Goal: Check status: Check status

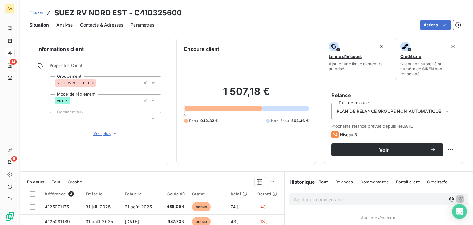
scroll to position [92, 0]
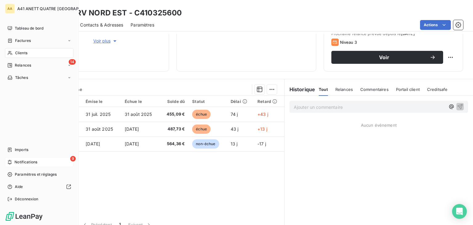
click at [10, 161] on icon at bounding box center [9, 161] width 5 height 5
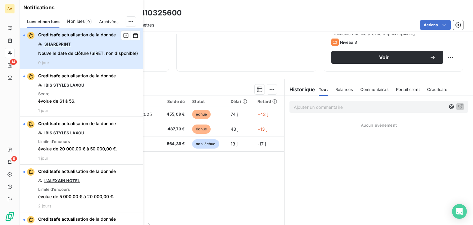
click at [25, 34] on div "button" at bounding box center [24, 35] width 2 height 2
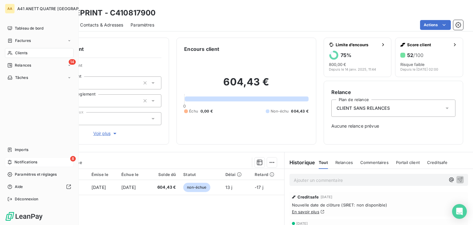
click at [35, 161] on span "Notifications" at bounding box center [25, 162] width 23 height 6
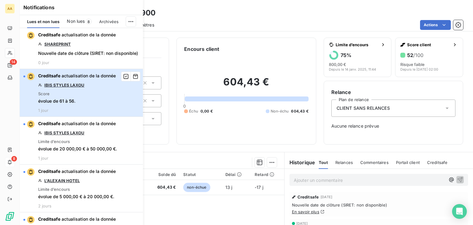
click at [26, 80] on div "button" at bounding box center [28, 76] width 11 height 7
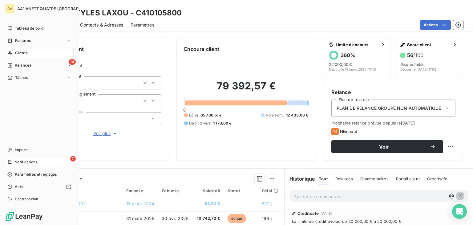
click at [20, 160] on span "Notifications" at bounding box center [25, 162] width 23 height 6
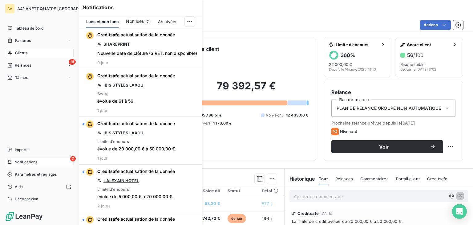
click at [8, 160] on icon at bounding box center [10, 162] width 4 height 5
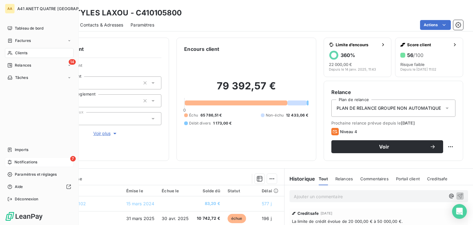
click at [41, 164] on div "7 Notifications" at bounding box center [39, 162] width 69 height 10
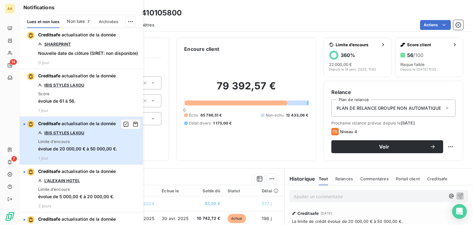
click at [25, 125] on div "button" at bounding box center [24, 124] width 2 height 2
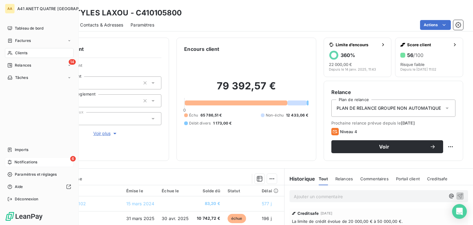
click at [10, 162] on icon at bounding box center [9, 161] width 5 height 5
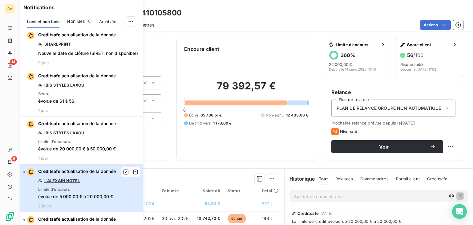
click at [25, 176] on div "button" at bounding box center [28, 171] width 11 height 7
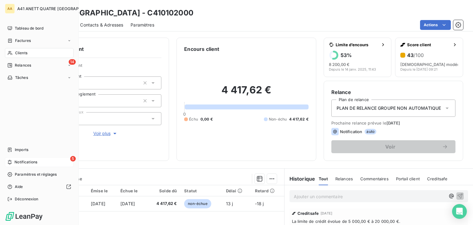
click at [25, 161] on span "Notifications" at bounding box center [25, 162] width 23 height 6
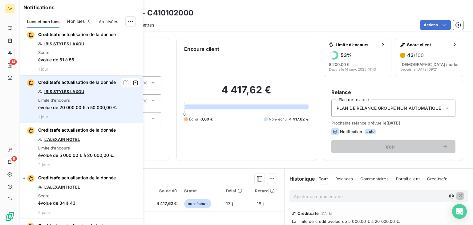
scroll to position [92, 0]
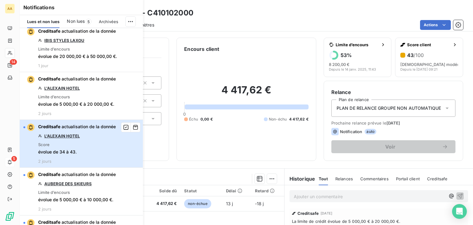
click at [24, 128] on div "button" at bounding box center [24, 127] width 2 height 2
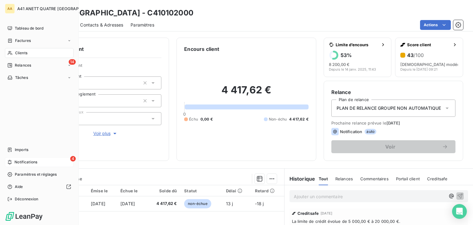
click at [35, 161] on span "Notifications" at bounding box center [25, 162] width 23 height 6
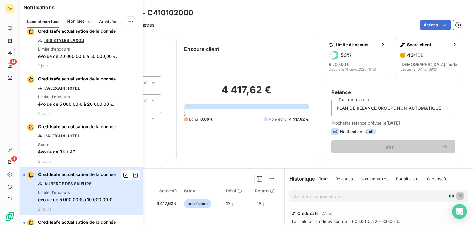
click at [25, 176] on div "button" at bounding box center [24, 175] width 2 height 2
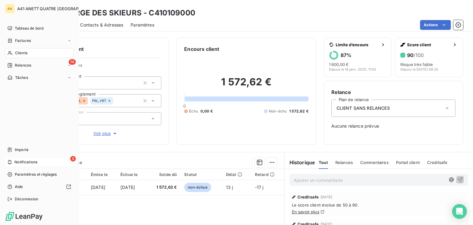
click at [36, 160] on span "Notifications" at bounding box center [25, 162] width 23 height 6
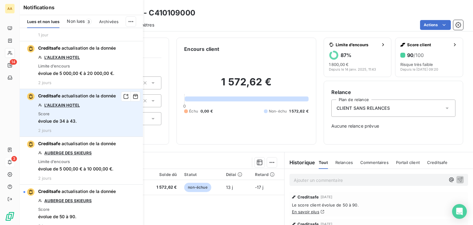
scroll to position [185, 0]
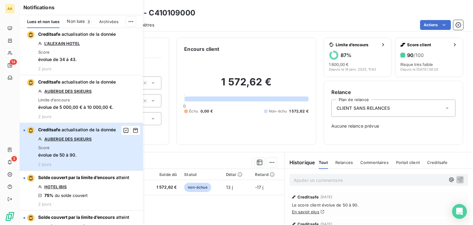
click at [25, 131] on div "button" at bounding box center [24, 130] width 2 height 2
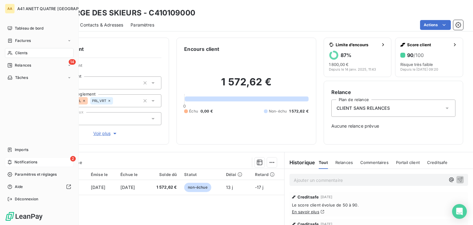
click at [15, 161] on span "Notifications" at bounding box center [25, 162] width 23 height 6
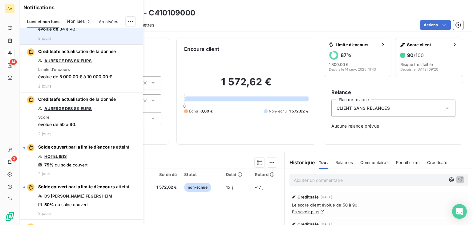
scroll to position [216, 0]
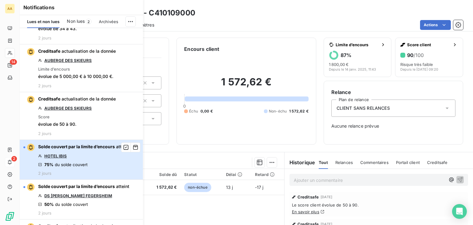
click at [26, 151] on div "button" at bounding box center [28, 146] width 11 height 7
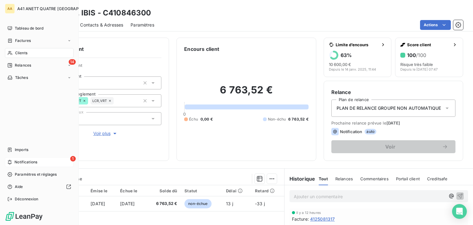
click at [17, 161] on span "Notifications" at bounding box center [25, 162] width 23 height 6
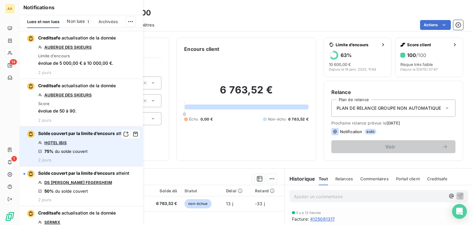
scroll to position [277, 0]
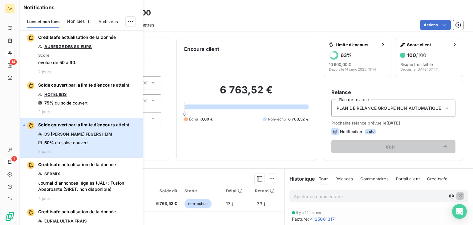
click at [24, 129] on div "button" at bounding box center [28, 125] width 11 height 7
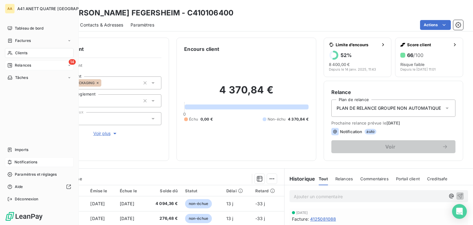
click at [15, 63] on span "Relances" at bounding box center [23, 66] width 16 height 6
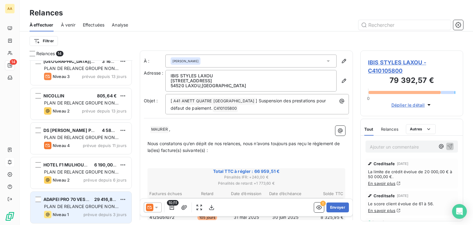
click at [65, 204] on span "PLAN DE RELANCE GROUPE NON AUTOMATIQUE" at bounding box center [81, 209] width 75 height 11
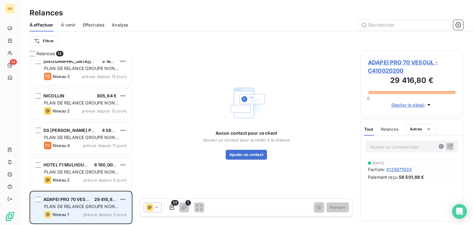
click at [88, 204] on span "PLAN DE RELANCE GROUPE NON AUTOMATIQUE" at bounding box center [81, 209] width 75 height 11
click at [71, 201] on div "ADAPEI PRO 70 VESOUL" at bounding box center [66, 199] width 46 height 6
click at [57, 197] on span "ADAPEI PRO 70 VESOUL" at bounding box center [68, 198] width 51 height 5
click at [65, 204] on span "PLAN DE RELANCE GROUPE NON AUTOMATIQUE" at bounding box center [81, 209] width 75 height 11
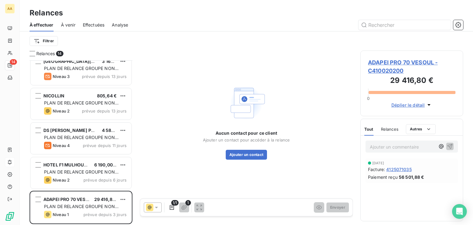
click at [397, 171] on span "4125071035" at bounding box center [399, 169] width 26 height 6
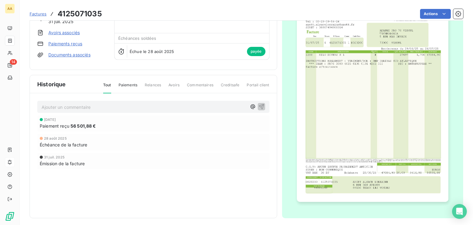
scroll to position [54, 0]
click at [407, 169] on img "button" at bounding box center [372, 94] width 151 height 214
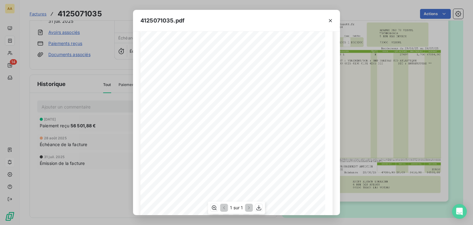
scroll to position [0, 0]
drag, startPoint x: 250, startPoint y: 52, endPoint x: 220, endPoint y: 106, distance: 61.0
click at [220, 106] on span "4125071035 1 D020200" at bounding box center [205, 105] width 42 height 3
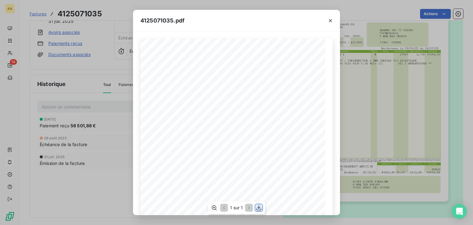
drag, startPoint x: 232, startPoint y: 132, endPoint x: 259, endPoint y: 208, distance: 80.9
click at [259, 208] on icon "button" at bounding box center [259, 207] width 6 height 6
drag, startPoint x: 233, startPoint y: 121, endPoint x: 394, endPoint y: 208, distance: 183.2
click at [394, 209] on div "4125071035.pdf S.A.R.L. ANETT QUATRE [STREET_ADDRESS] AU CAPITAL DE 660 000,00 …" at bounding box center [236, 112] width 473 height 225
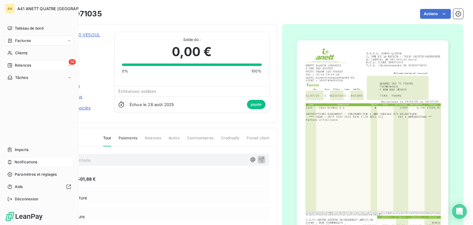
click at [13, 64] on div "Relances" at bounding box center [19, 66] width 24 height 6
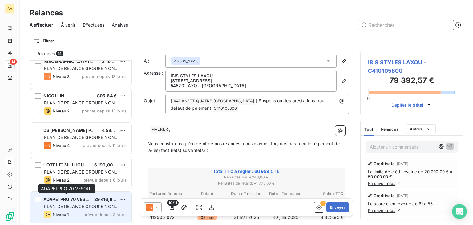
click at [71, 196] on span "ADAPEI PRO 70 VESOUL" at bounding box center [68, 198] width 51 height 5
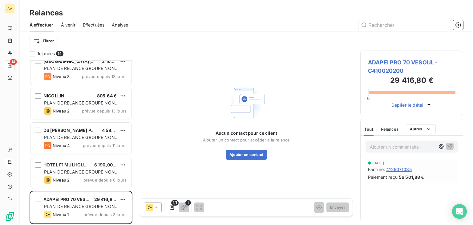
click at [412, 104] on span "Déplier le détail" at bounding box center [408, 105] width 34 height 6
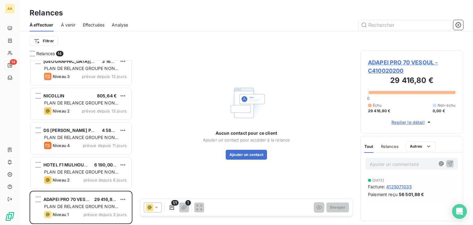
click at [387, 68] on span "ADAPEI PRO 70 VESOUL - C410020200" at bounding box center [411, 66] width 87 height 17
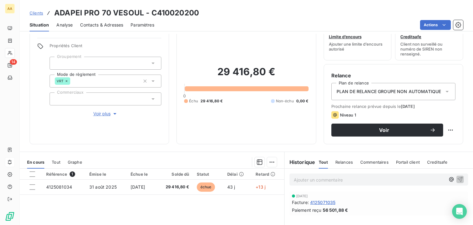
scroll to position [31, 0]
